Goal: Transaction & Acquisition: Purchase product/service

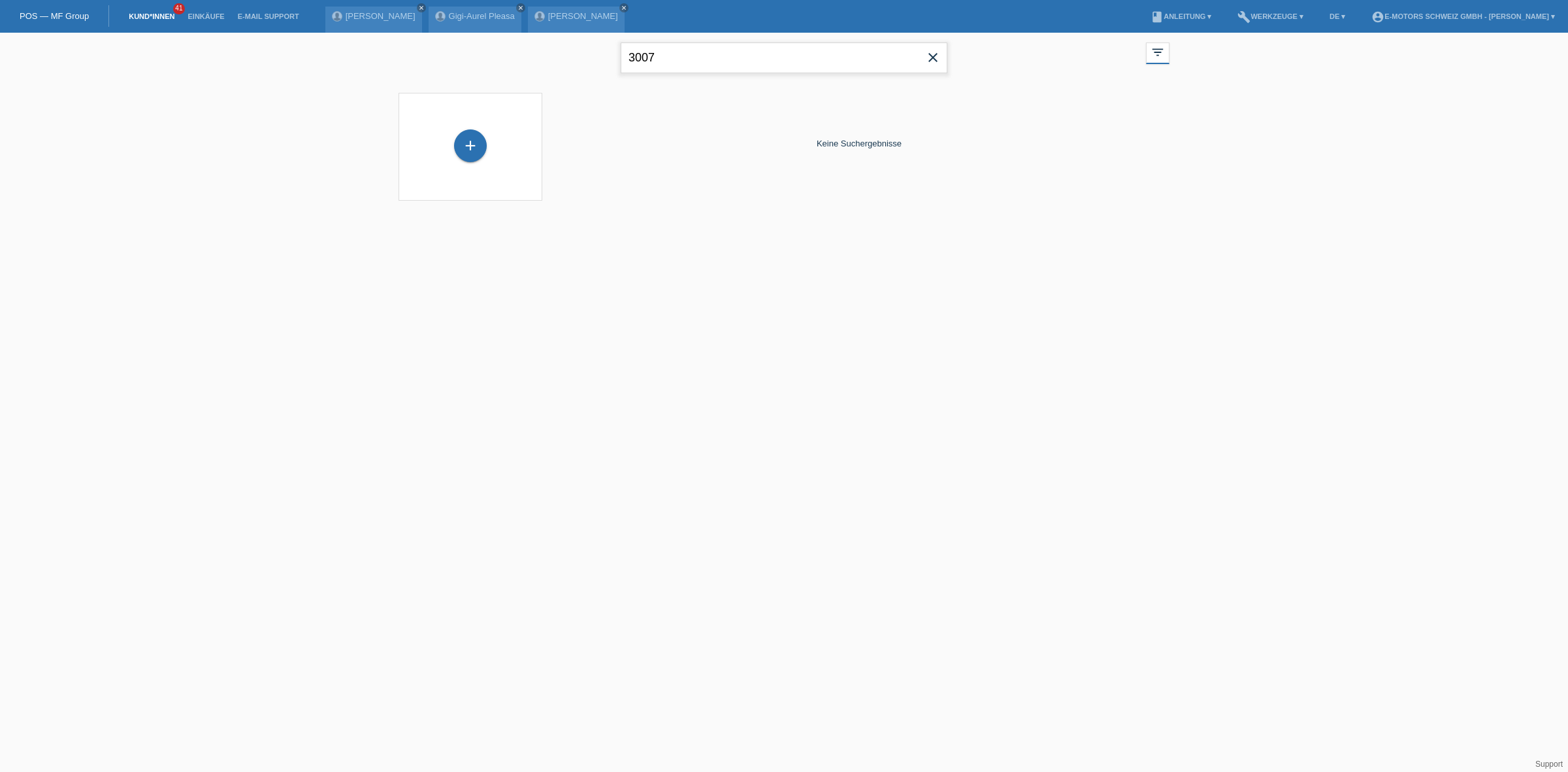
drag, startPoint x: 688, startPoint y: 61, endPoint x: 237, endPoint y: 7, distance: 454.2
click at [237, 33] on body "POS — MF Group Kund*innen 41 Einkäufe E-Mail Support [PERSON_NAME] close close" at bounding box center [784, 124] width 1568 height 184
type input "grosso"
click at [462, 142] on div "+" at bounding box center [470, 145] width 33 height 33
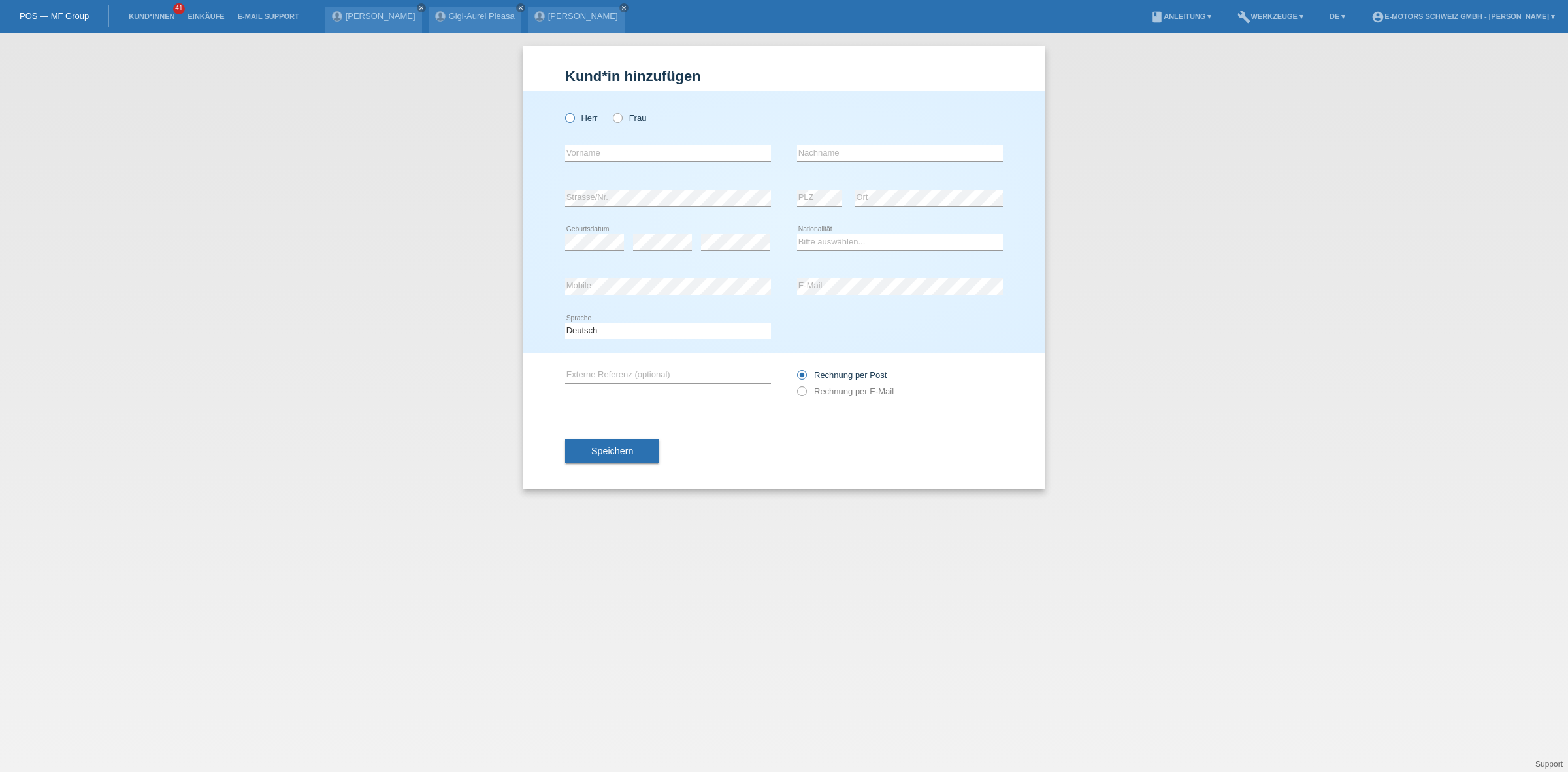
click at [563, 111] on icon at bounding box center [563, 111] width 0 height 0
click at [570, 120] on input "Herr" at bounding box center [569, 117] width 8 height 8
radio input "true"
click at [580, 158] on input "text" at bounding box center [668, 153] width 206 height 16
type input "Antonio"
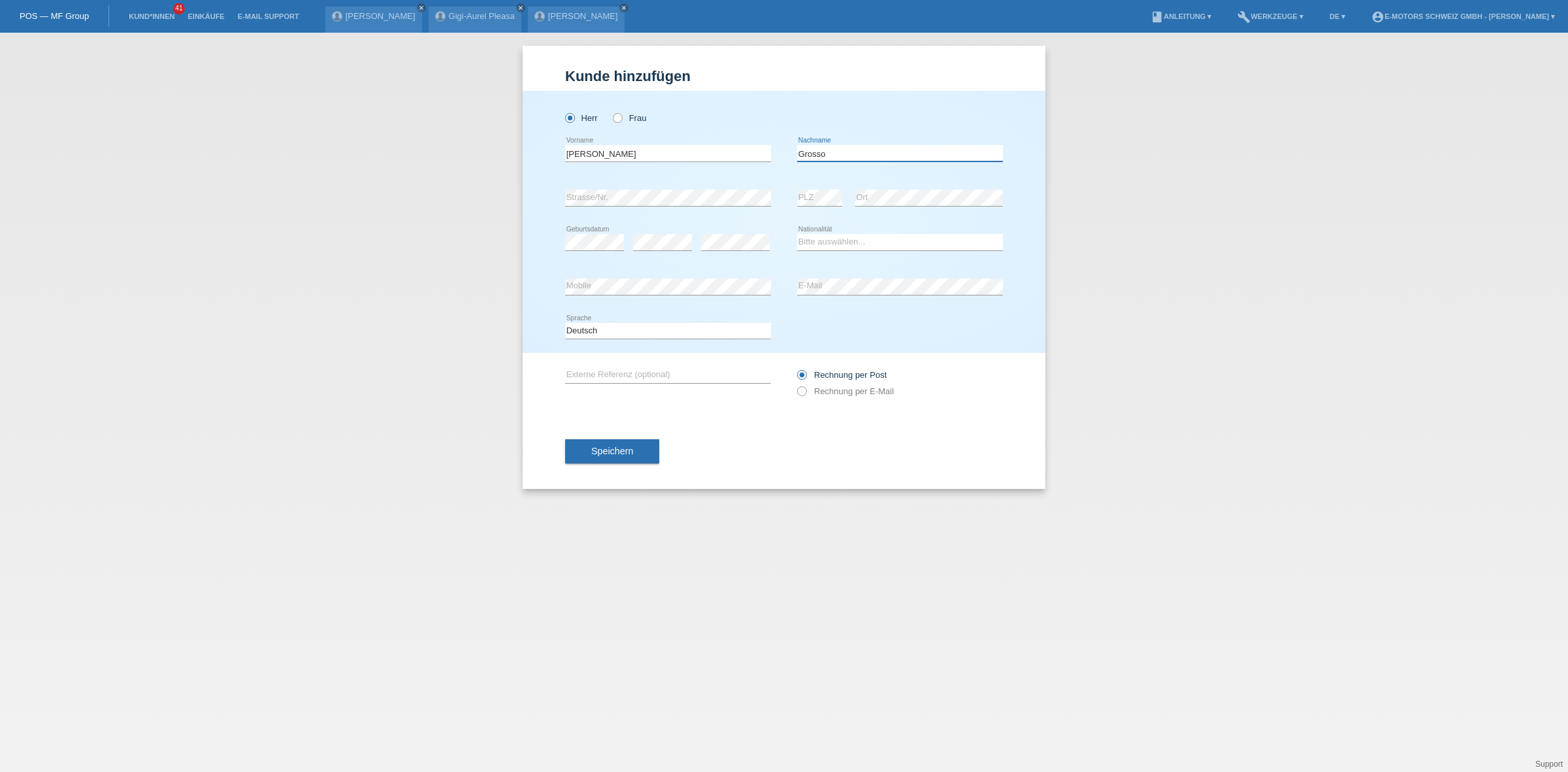
type input "Grosso"
click at [845, 322] on div "Deutsch Français Italiano English error Sprache" at bounding box center [784, 330] width 438 height 44
click at [838, 243] on select "Bitte auswählen... Schweiz Deutschland Liechtenstein Österreich ------------ Af…" at bounding box center [900, 241] width 206 height 16
select select "CH"
click at [797, 234] on select "Bitte auswählen... Schweiz Deutschland Liechtenstein Österreich ------------ Af…" at bounding box center [900, 241] width 206 height 16
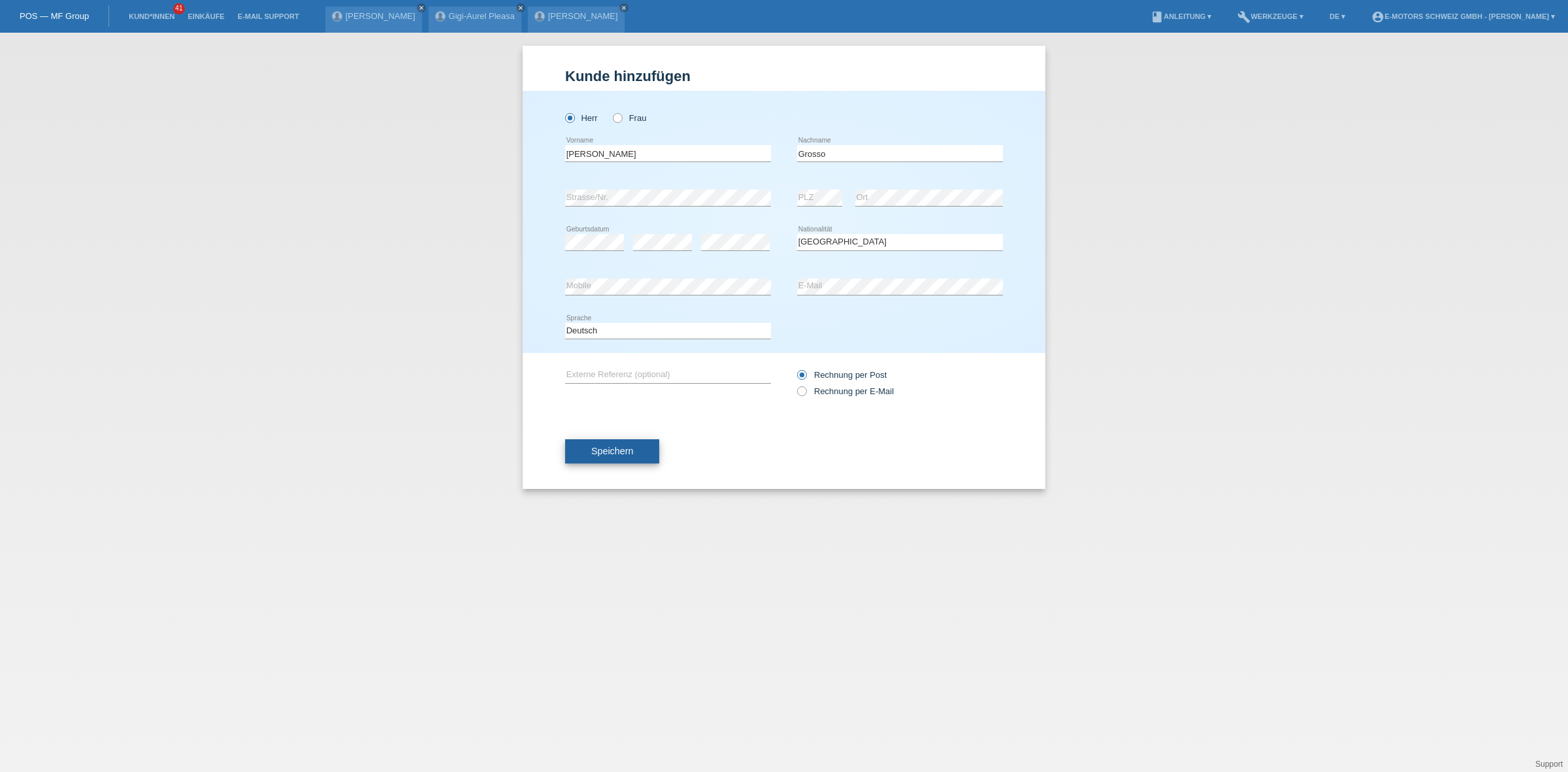
click at [617, 445] on span "Speichern" at bounding box center [612, 450] width 42 height 10
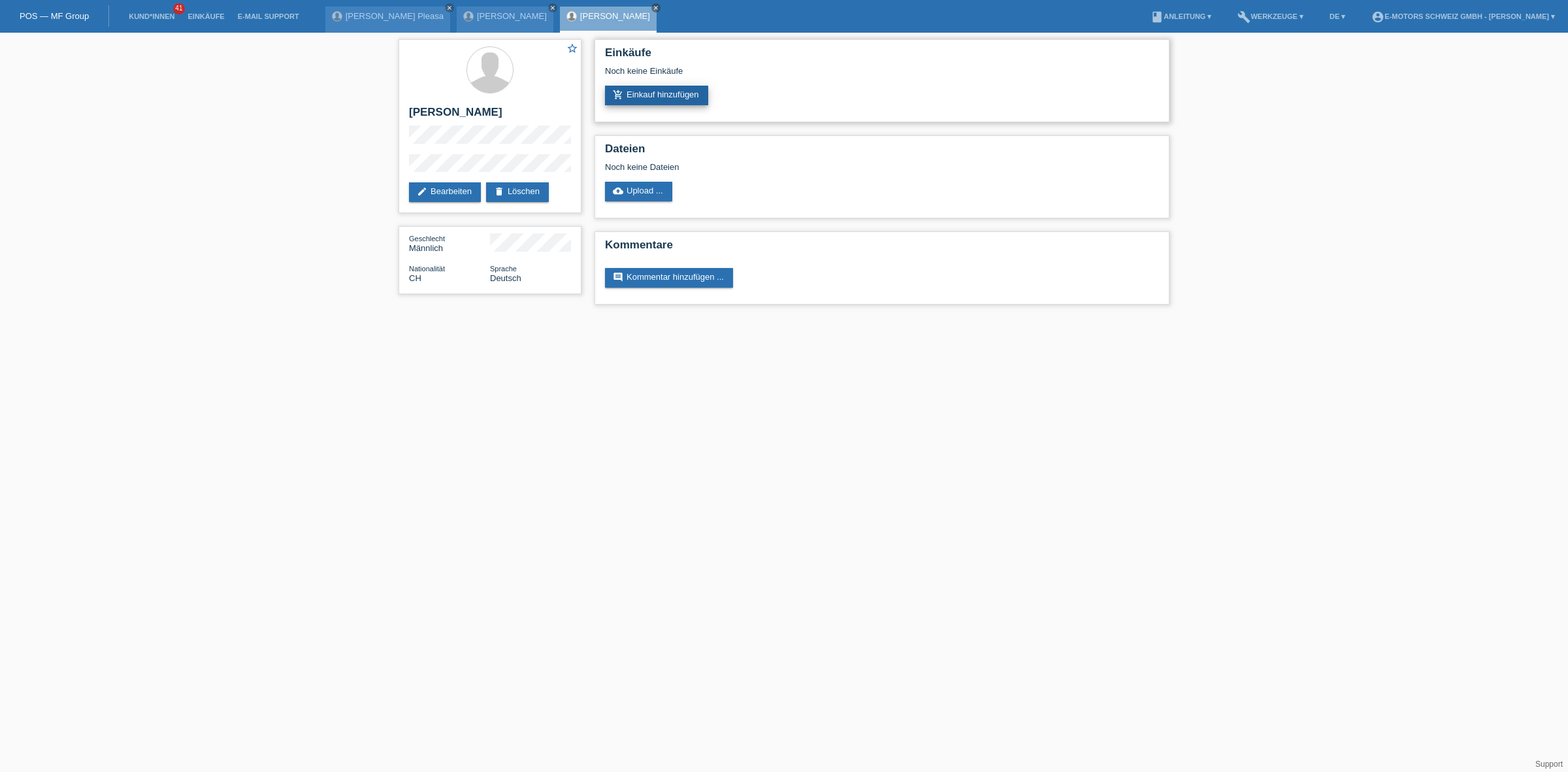
click at [690, 88] on link "add_shopping_cart Einkauf hinzufügen" at bounding box center [657, 95] width 103 height 20
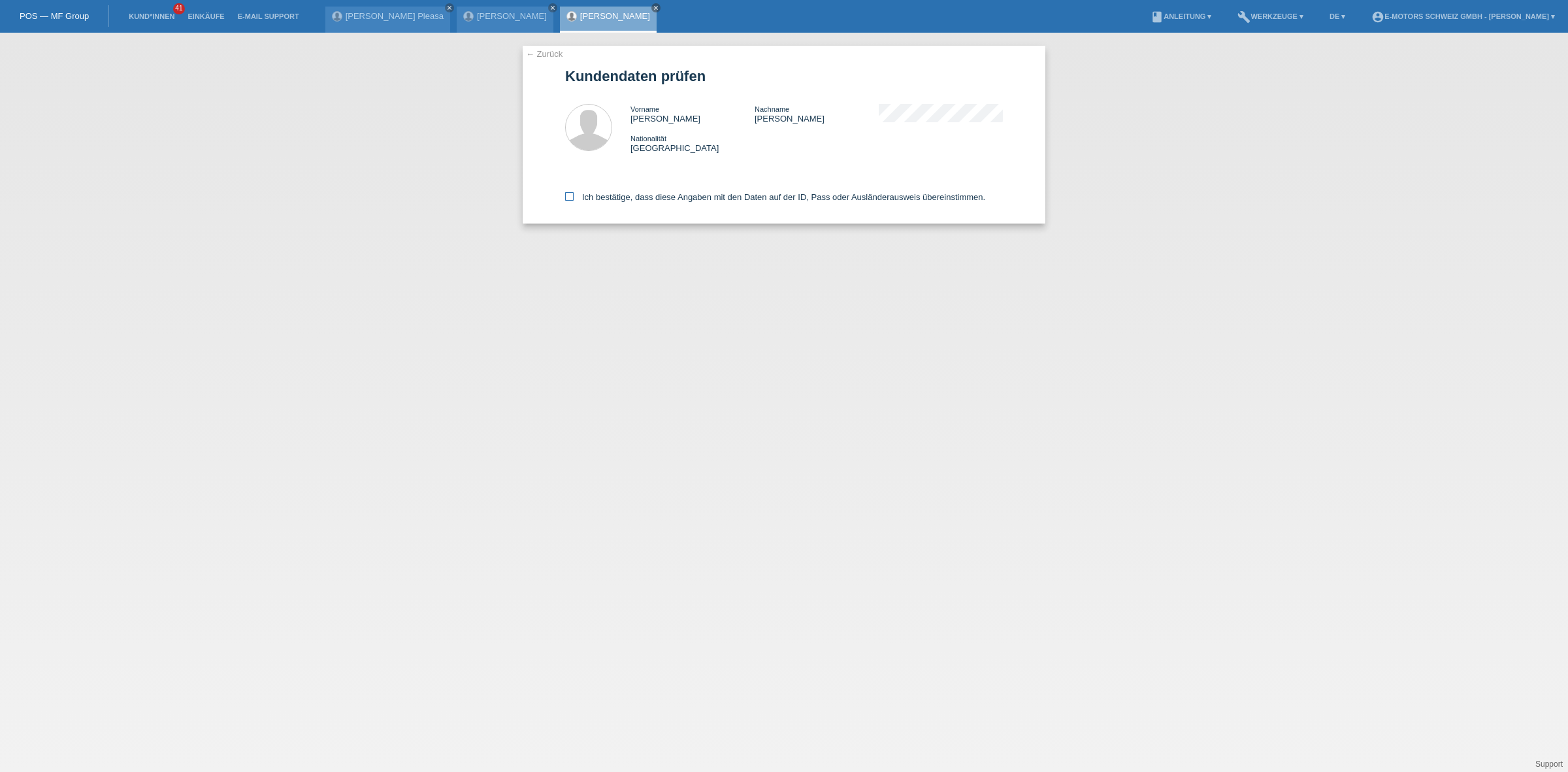
click at [580, 198] on label "Ich bestätige, dass diese Angaben mit den Daten auf der ID, Pass oder Ausländer…" at bounding box center [775, 197] width 420 height 9
click at [573, 198] on input "Ich bestätige, dass diese Angaben mit den Daten auf der ID, Pass oder Ausländer…" at bounding box center [569, 196] width 8 height 8
checkbox input "true"
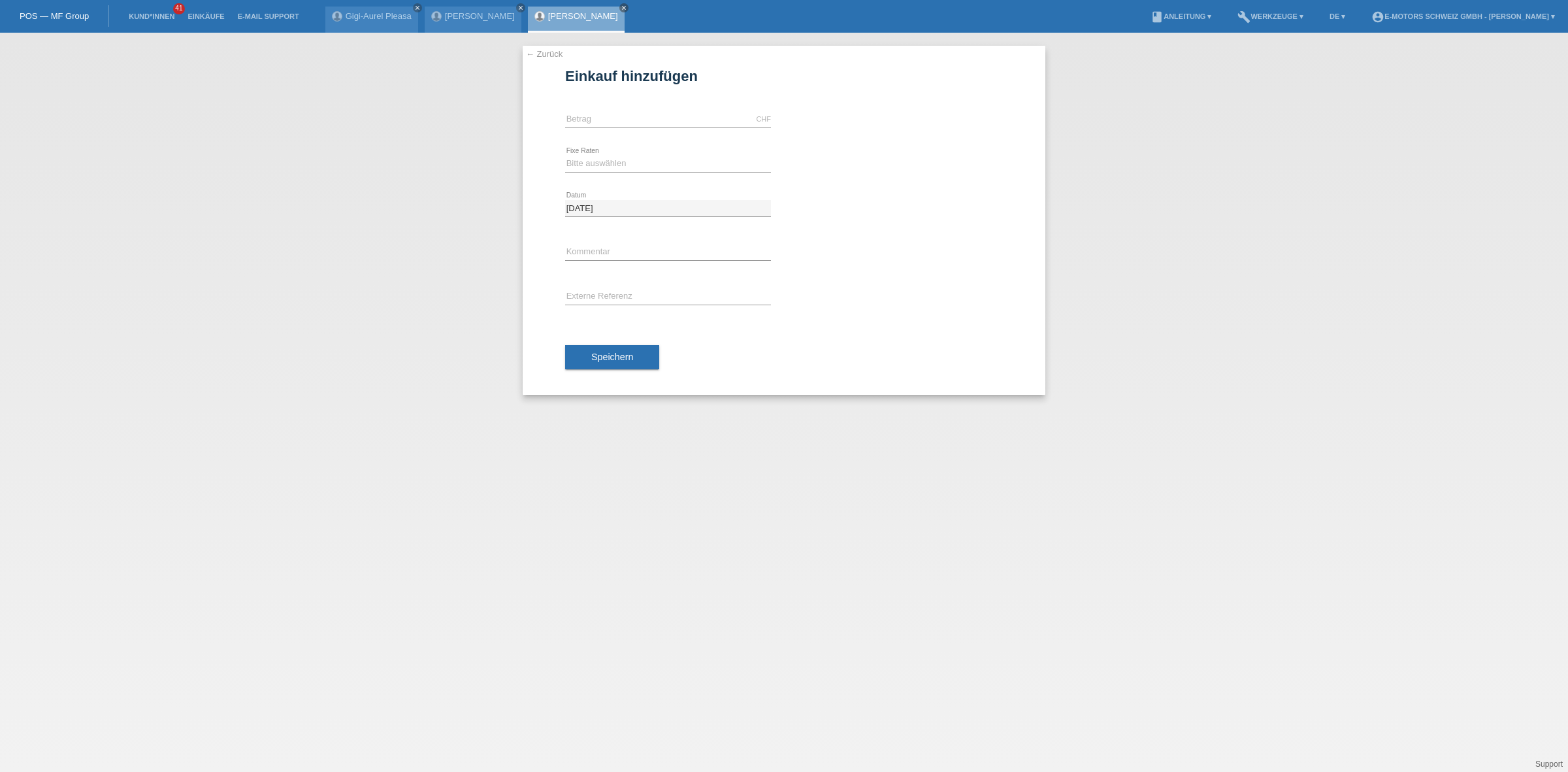
click at [560, 106] on div "← Zurück Einkauf hinzufügen Verfügbarer Betrag: CHF error Betrag error" at bounding box center [784, 220] width 523 height 349
click at [585, 125] on input "text" at bounding box center [668, 119] width 206 height 16
type input "5000.00"
drag, startPoint x: 613, startPoint y: 159, endPoint x: 599, endPoint y: 170, distance: 17.8
click at [613, 159] on select "Bitte auswählen 12 Raten 24 Raten 36 Raten 48 Raten" at bounding box center [668, 163] width 206 height 16
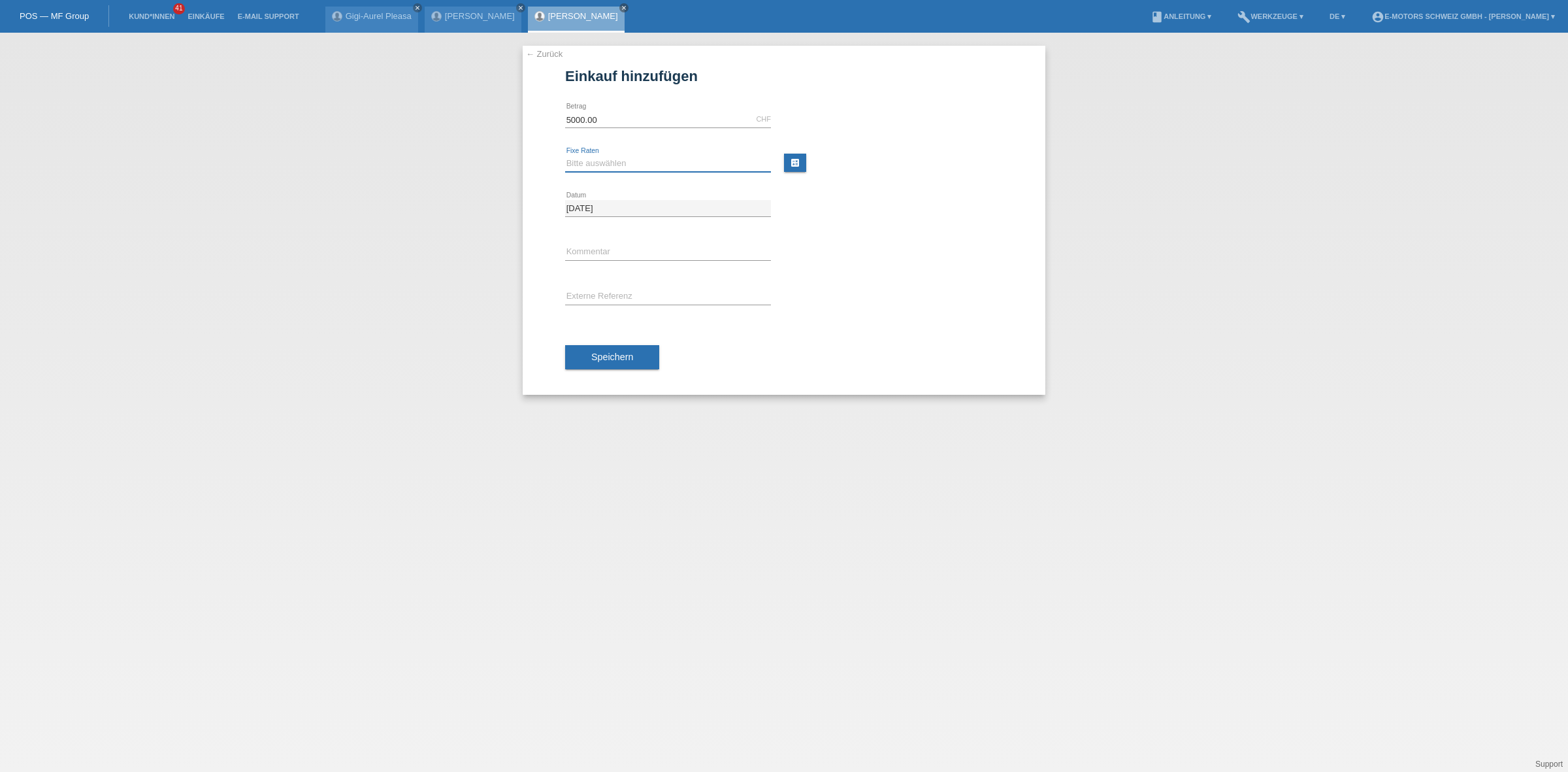
select select "214"
click at [565, 155] on select "Bitte auswählen 12 Raten 24 Raten 36 Raten 48 Raten" at bounding box center [668, 163] width 206 height 16
click at [608, 363] on button "Speichern" at bounding box center [612, 357] width 94 height 25
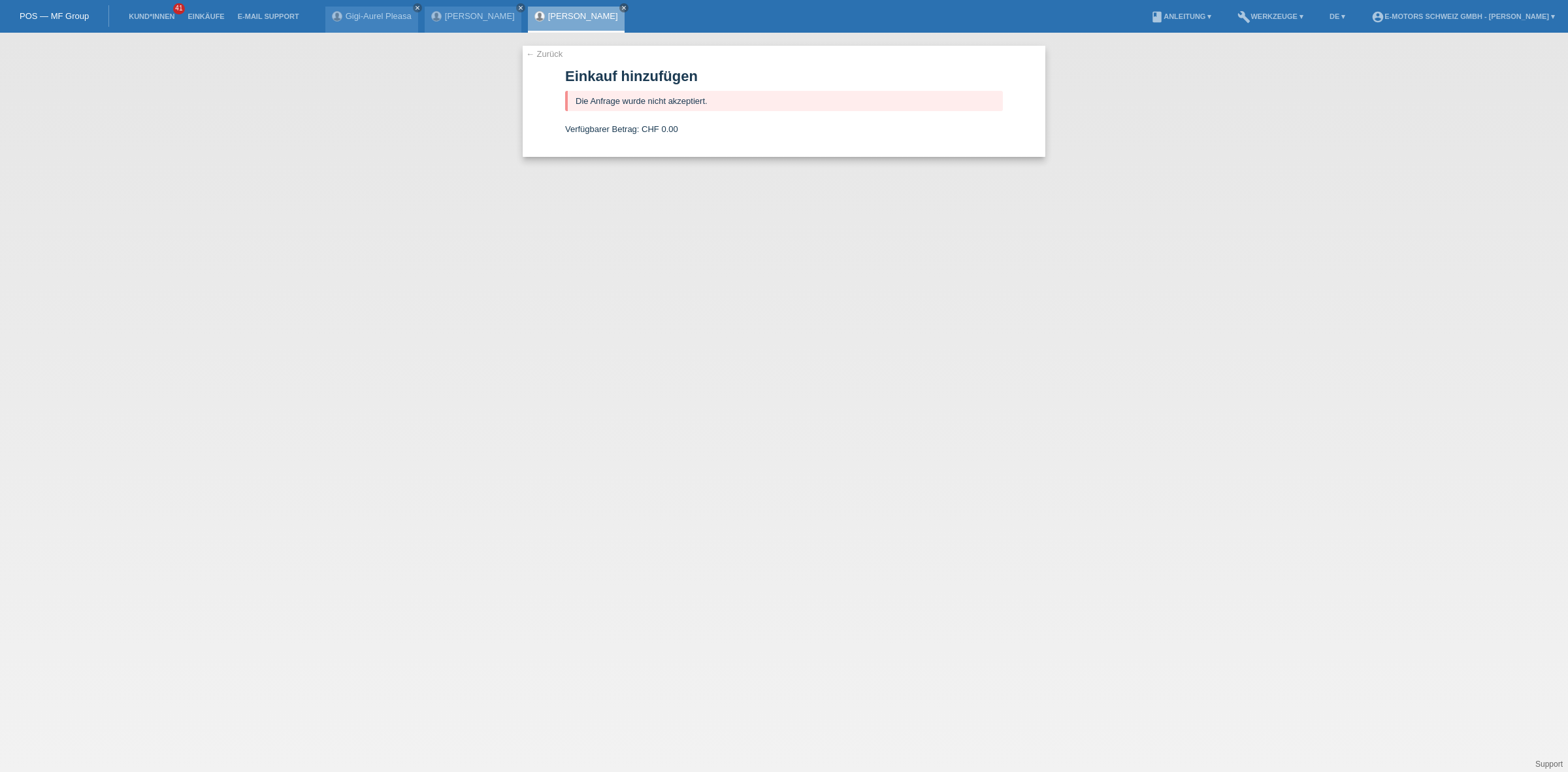
click at [532, 21] on div "Antonio Grosso close" at bounding box center [575, 20] width 96 height 26
click at [548, 16] on link "[PERSON_NAME]" at bounding box center [583, 16] width 70 height 9
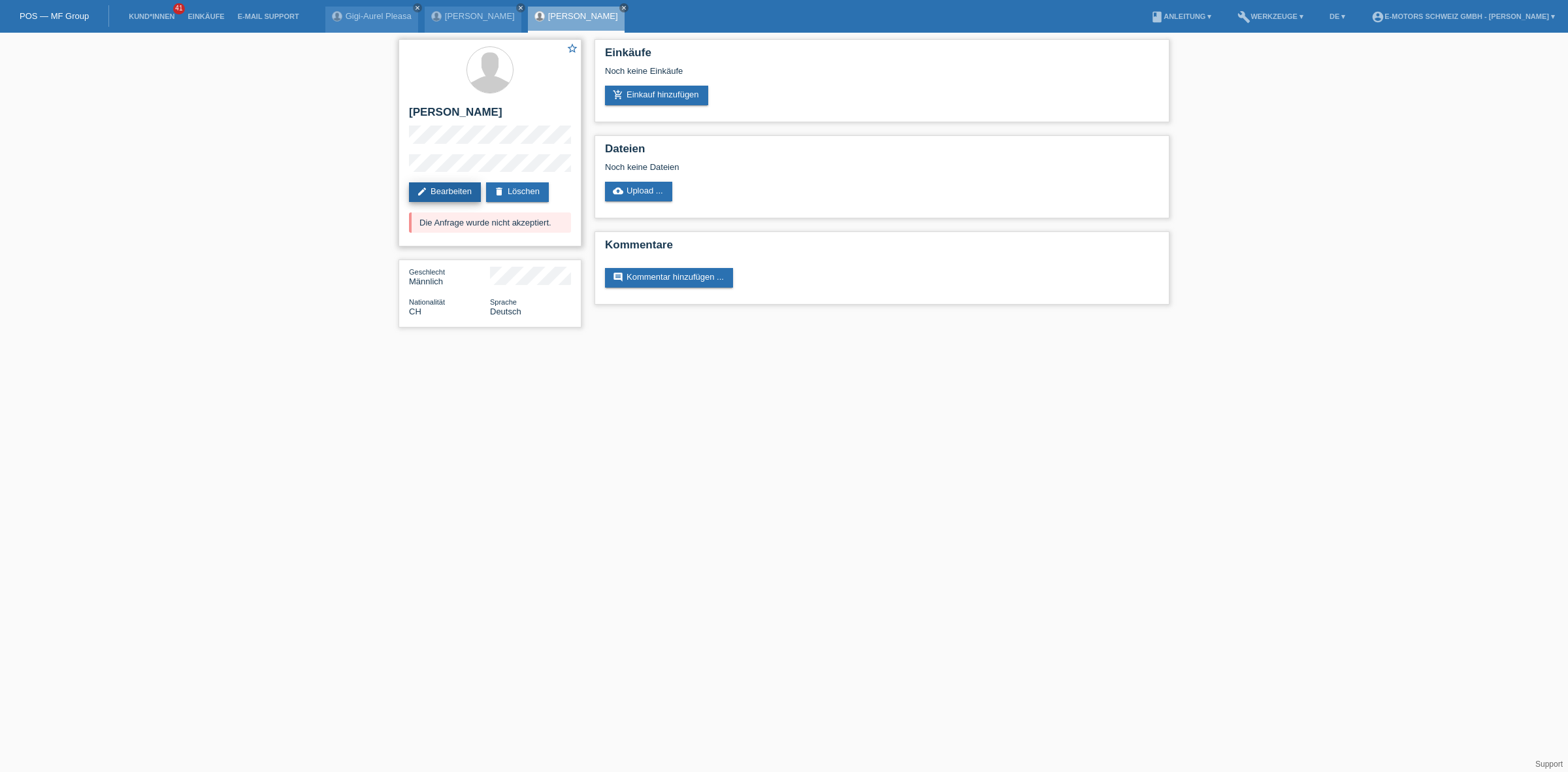
click at [457, 187] on link "edit Bearbeiten" at bounding box center [444, 192] width 72 height 20
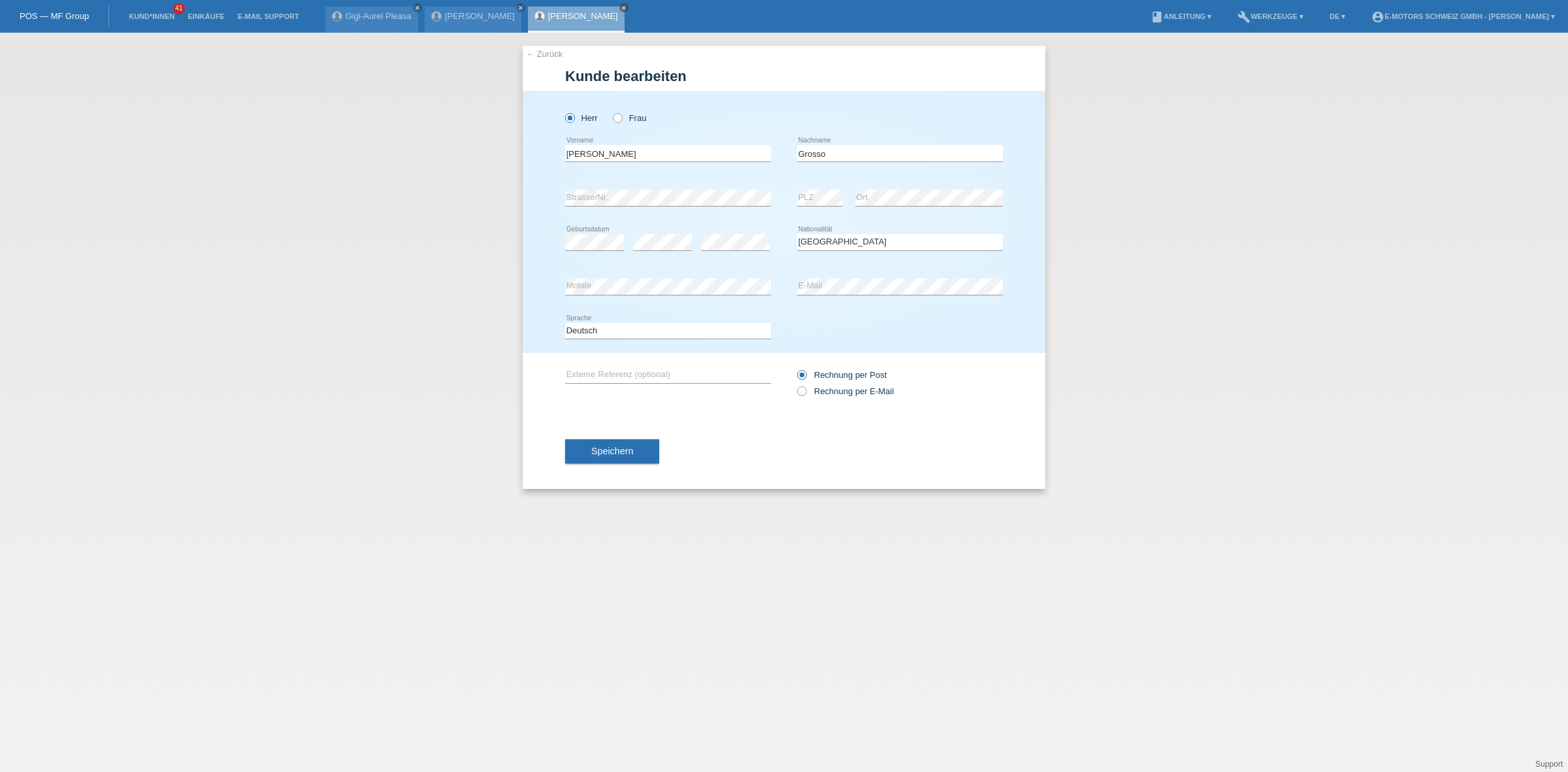
select select "CH"
click at [766, 306] on div "error Mobile error E-Mail" at bounding box center [784, 286] width 438 height 44
click at [856, 315] on div "Deutsch Français Italiano English error Sprache" at bounding box center [784, 330] width 438 height 44
click at [615, 456] on button "Speichern" at bounding box center [612, 451] width 94 height 25
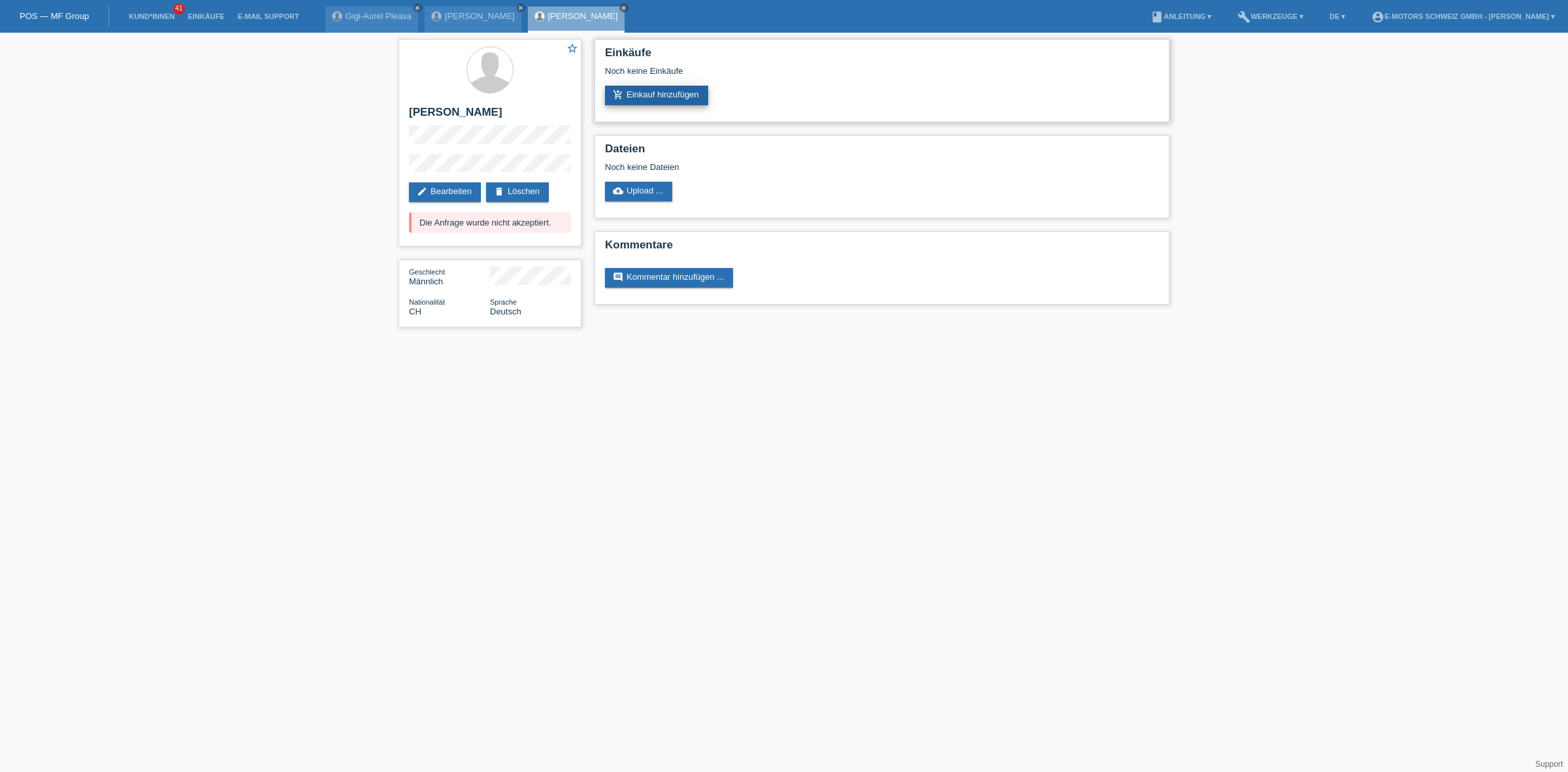
click at [661, 100] on link "add_shopping_cart Einkauf hinzufügen" at bounding box center [657, 95] width 103 height 20
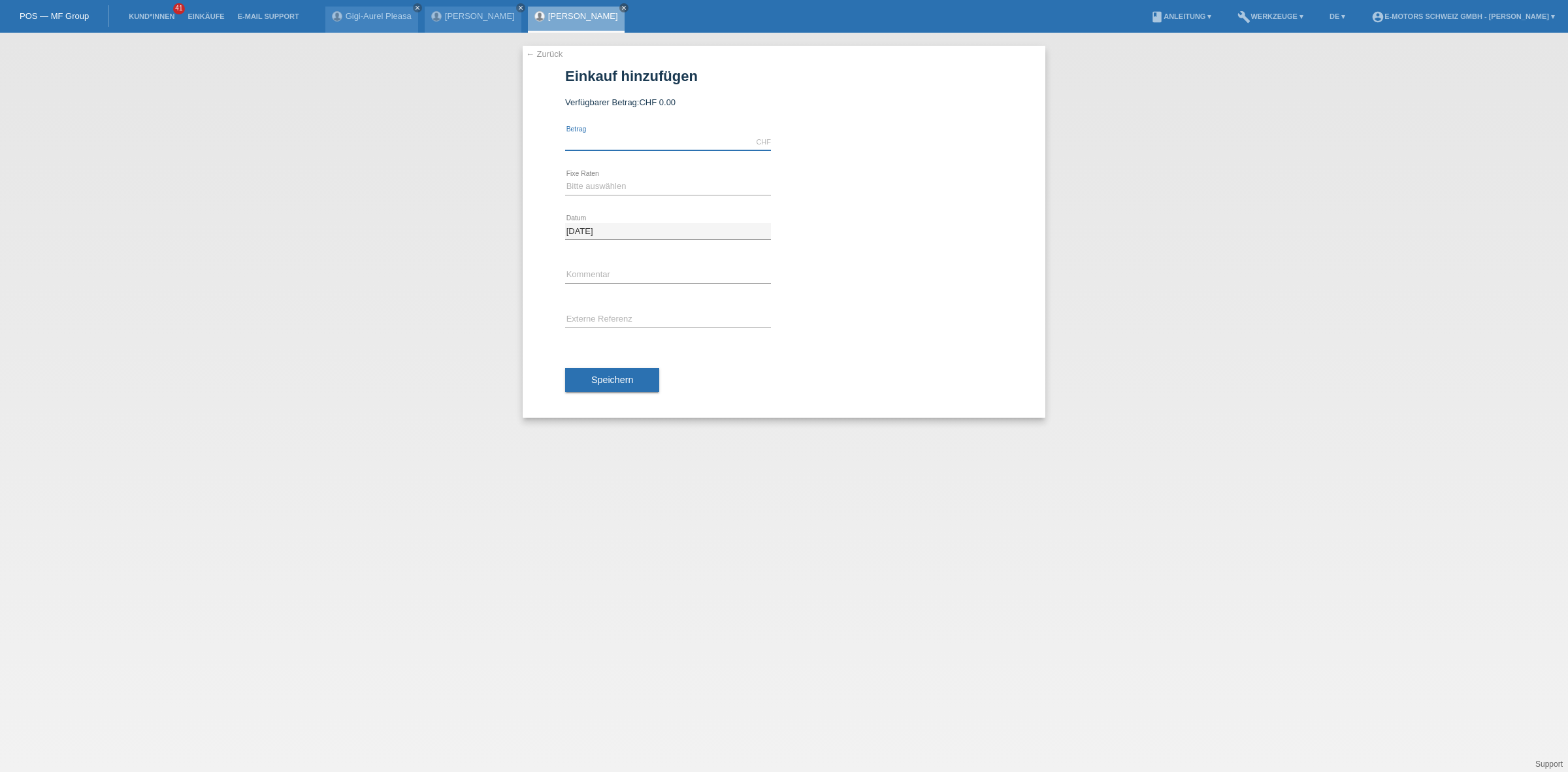
click at [645, 142] on input "text" at bounding box center [668, 141] width 206 height 16
